Goal: Task Accomplishment & Management: Use online tool/utility

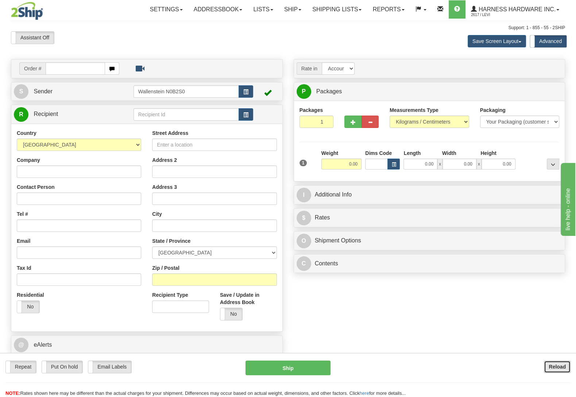
click at [557, 363] on button "Reload" at bounding box center [557, 367] width 27 height 12
click at [174, 115] on input "text" at bounding box center [186, 114] width 105 height 12
type input "dirp"
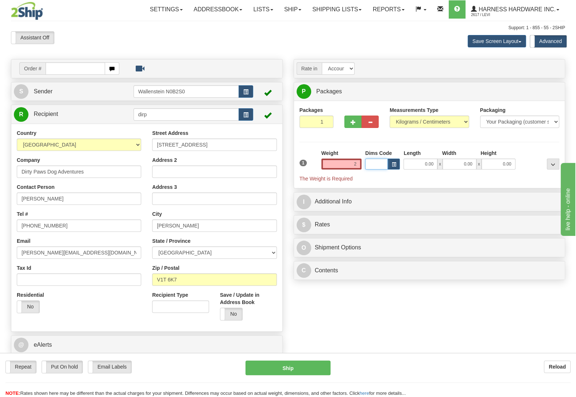
type input "2.00"
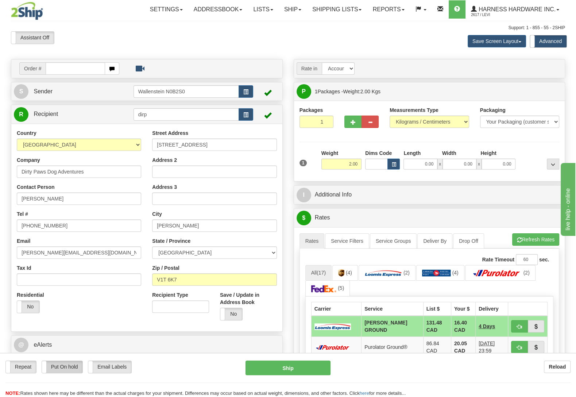
click at [60, 370] on label "Put On hold" at bounding box center [62, 367] width 41 height 12
click at [317, 368] on button "Hold" at bounding box center [288, 368] width 85 height 15
type input "DD"
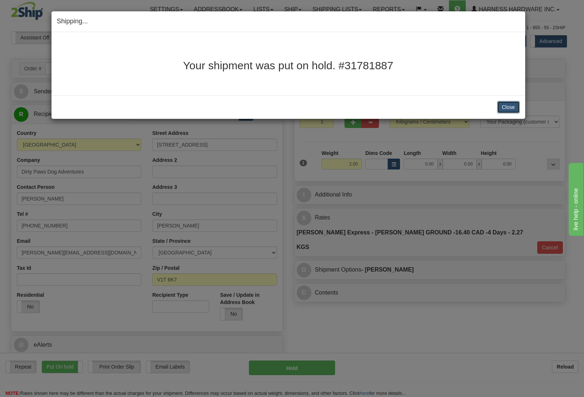
click at [507, 106] on button "Close" at bounding box center [508, 107] width 23 height 12
